Goal: Contribute content

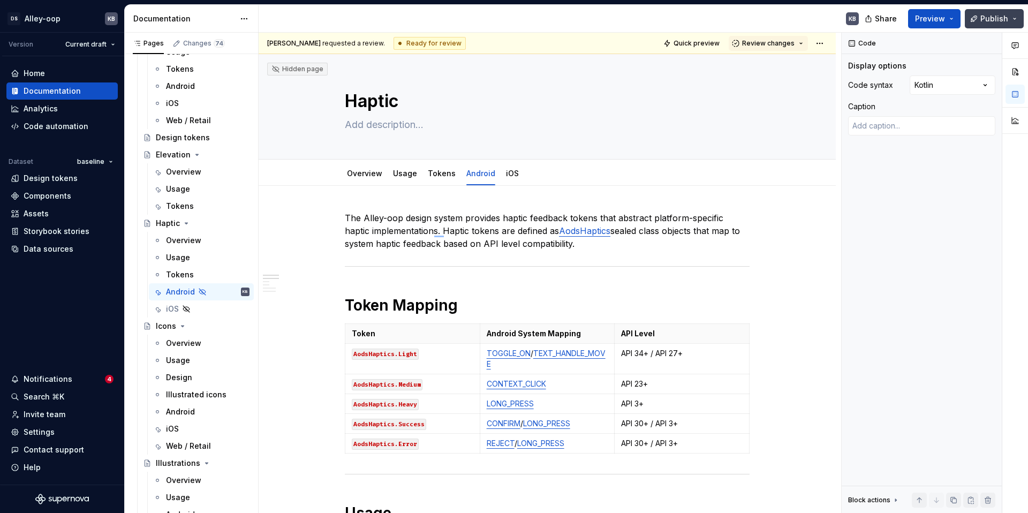
click at [989, 25] on button "Publish" at bounding box center [994, 18] width 59 height 19
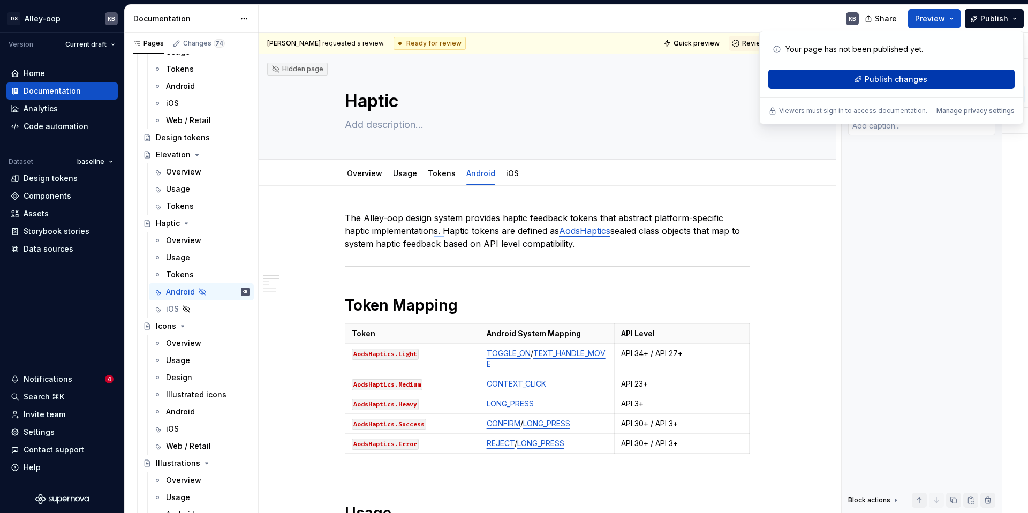
click at [917, 86] on button "Publish changes" at bounding box center [892, 79] width 246 height 19
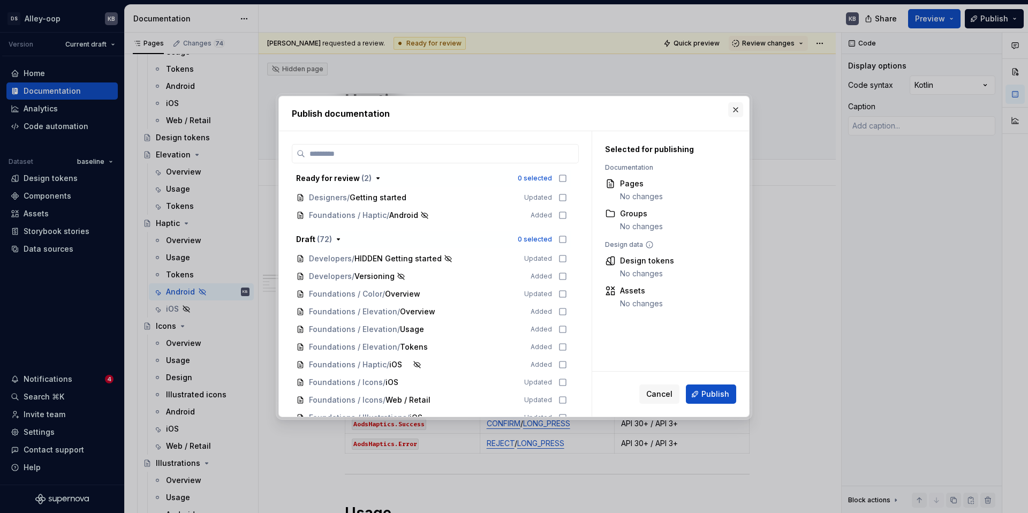
click at [733, 105] on button "button" at bounding box center [736, 109] width 15 height 15
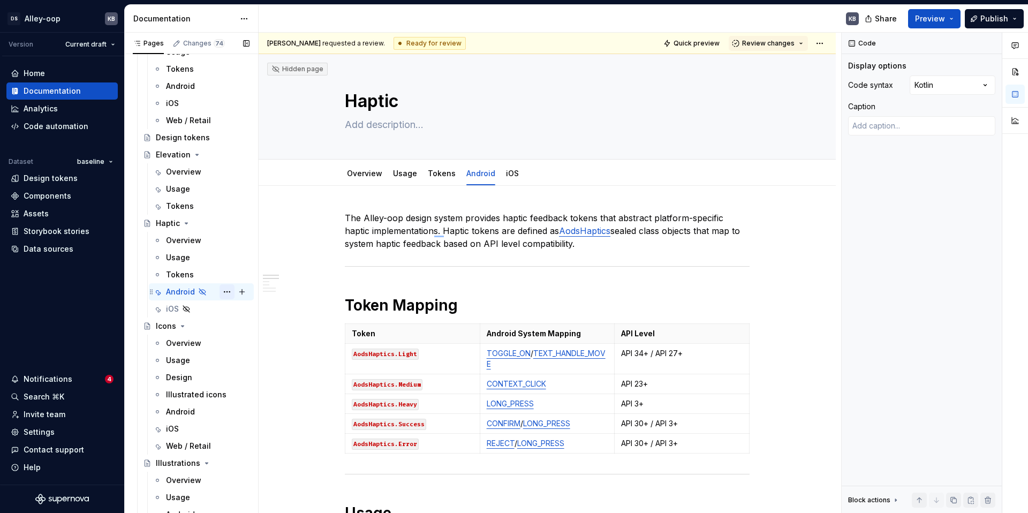
click at [227, 293] on button "Page tree" at bounding box center [227, 291] width 15 height 15
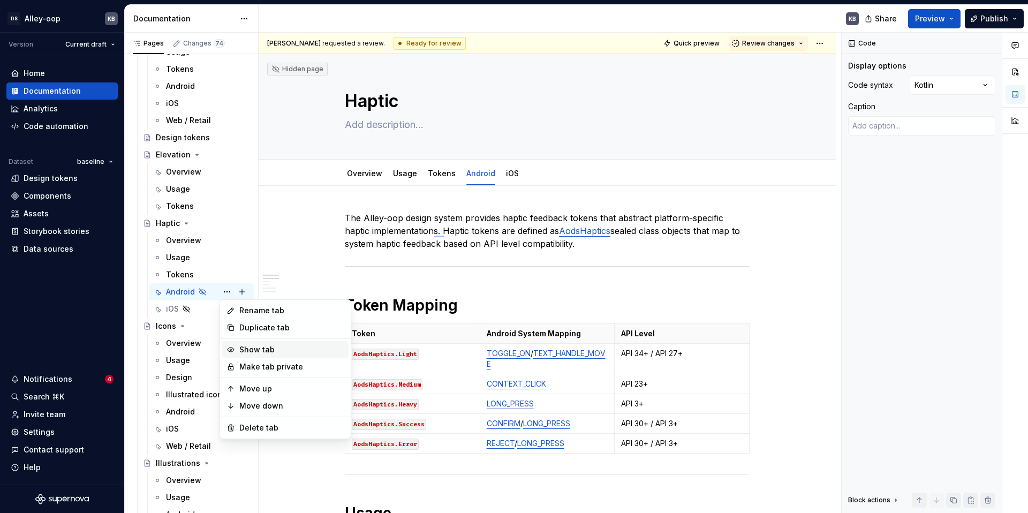
click at [256, 352] on div "Show tab" at bounding box center [291, 349] width 105 height 11
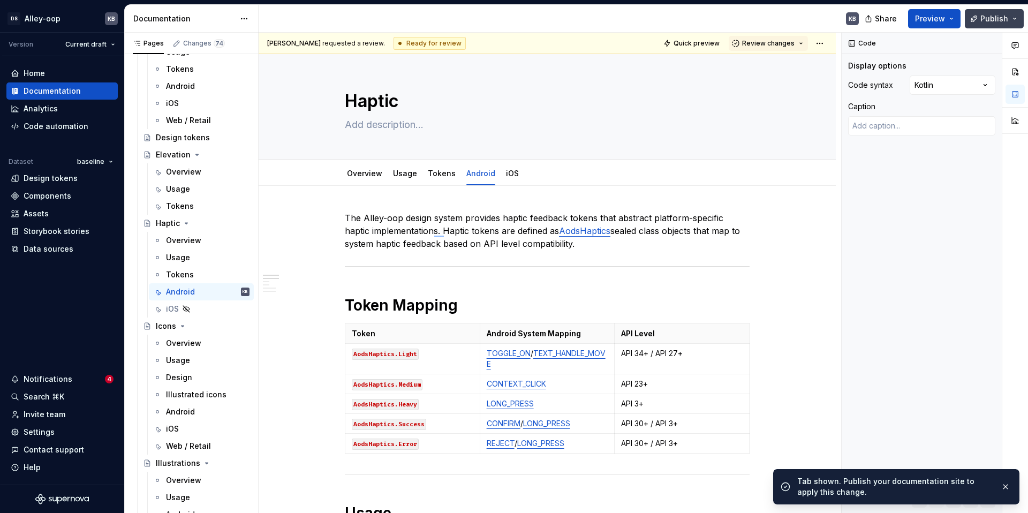
click at [981, 19] on button "Publish" at bounding box center [994, 18] width 59 height 19
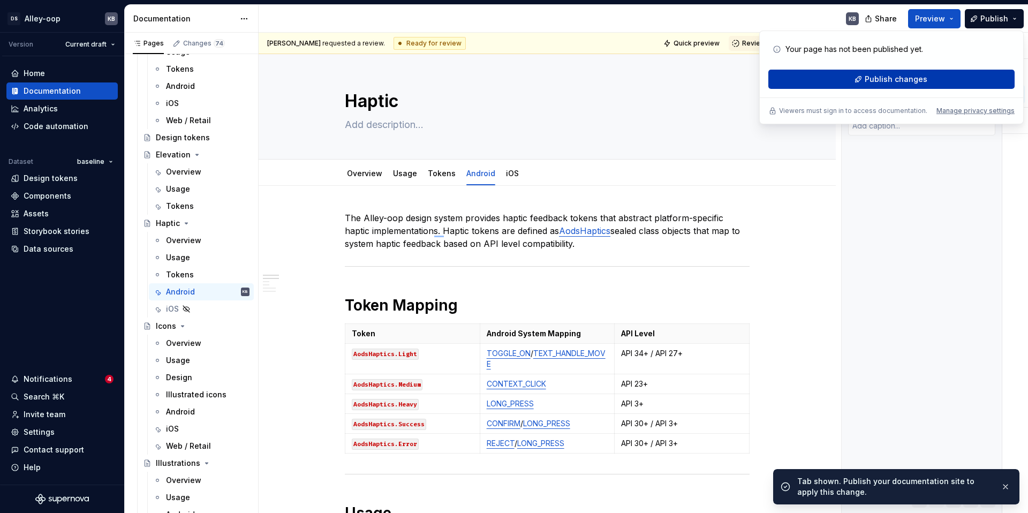
click at [904, 77] on span "Publish changes" at bounding box center [896, 79] width 63 height 11
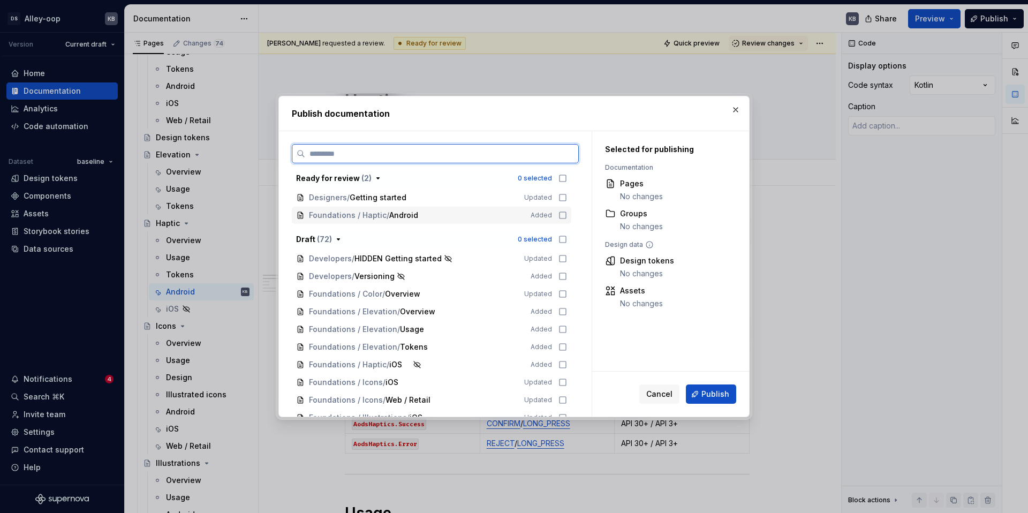
click at [564, 215] on icon at bounding box center [563, 215] width 9 height 9
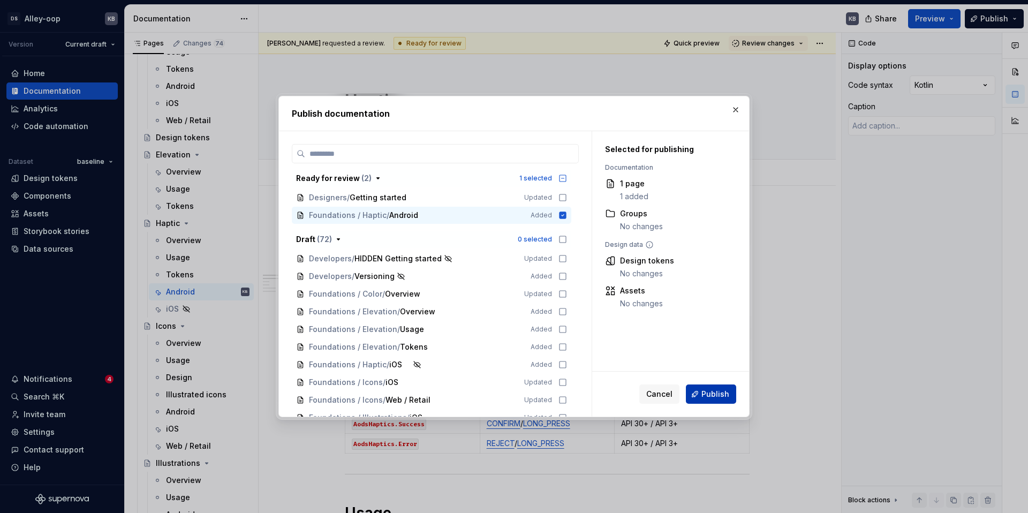
click at [707, 394] on span "Publish" at bounding box center [716, 394] width 28 height 11
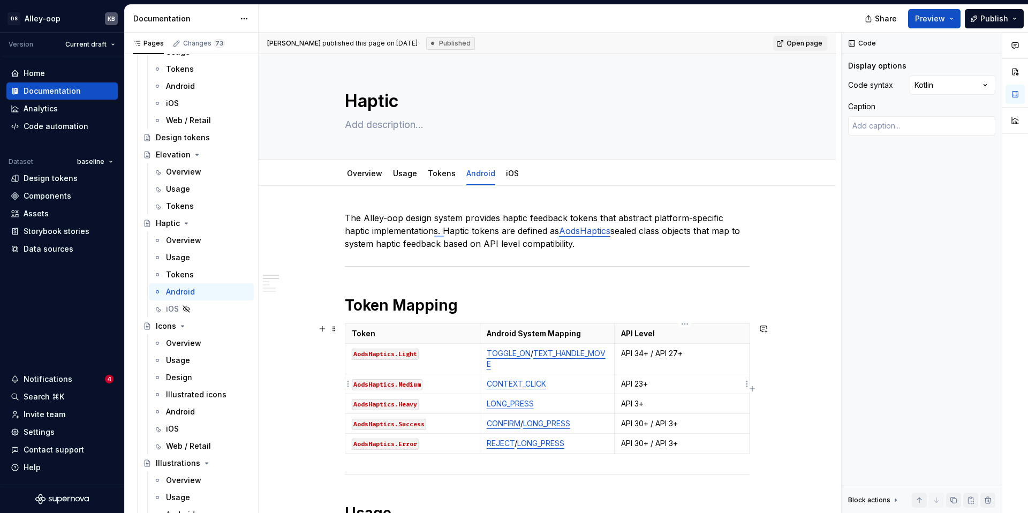
type textarea "*"
